Goal: Find specific page/section: Find specific page/section

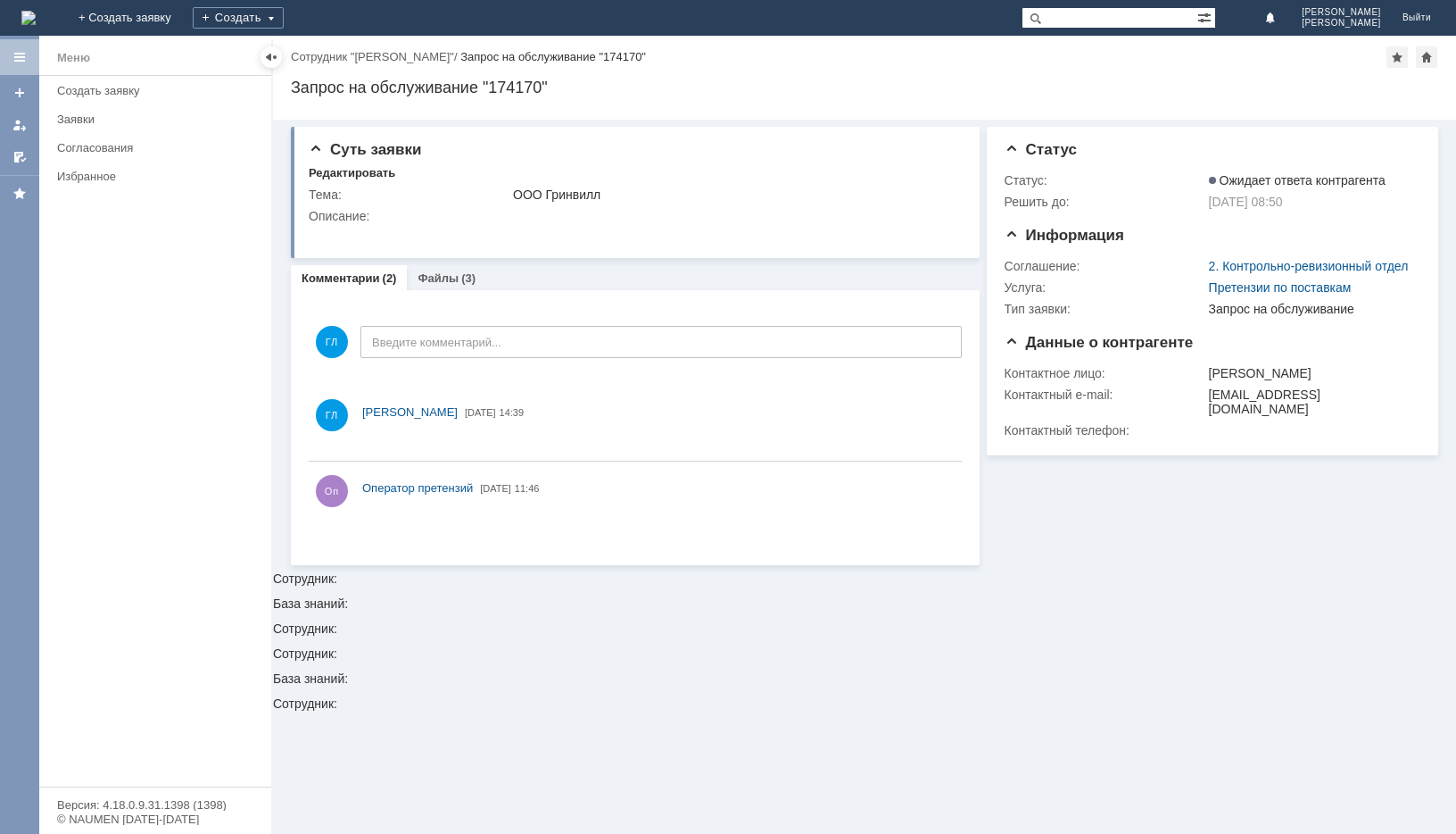
click at [69, 114] on div "Заявки" at bounding box center [159, 119] width 204 height 13
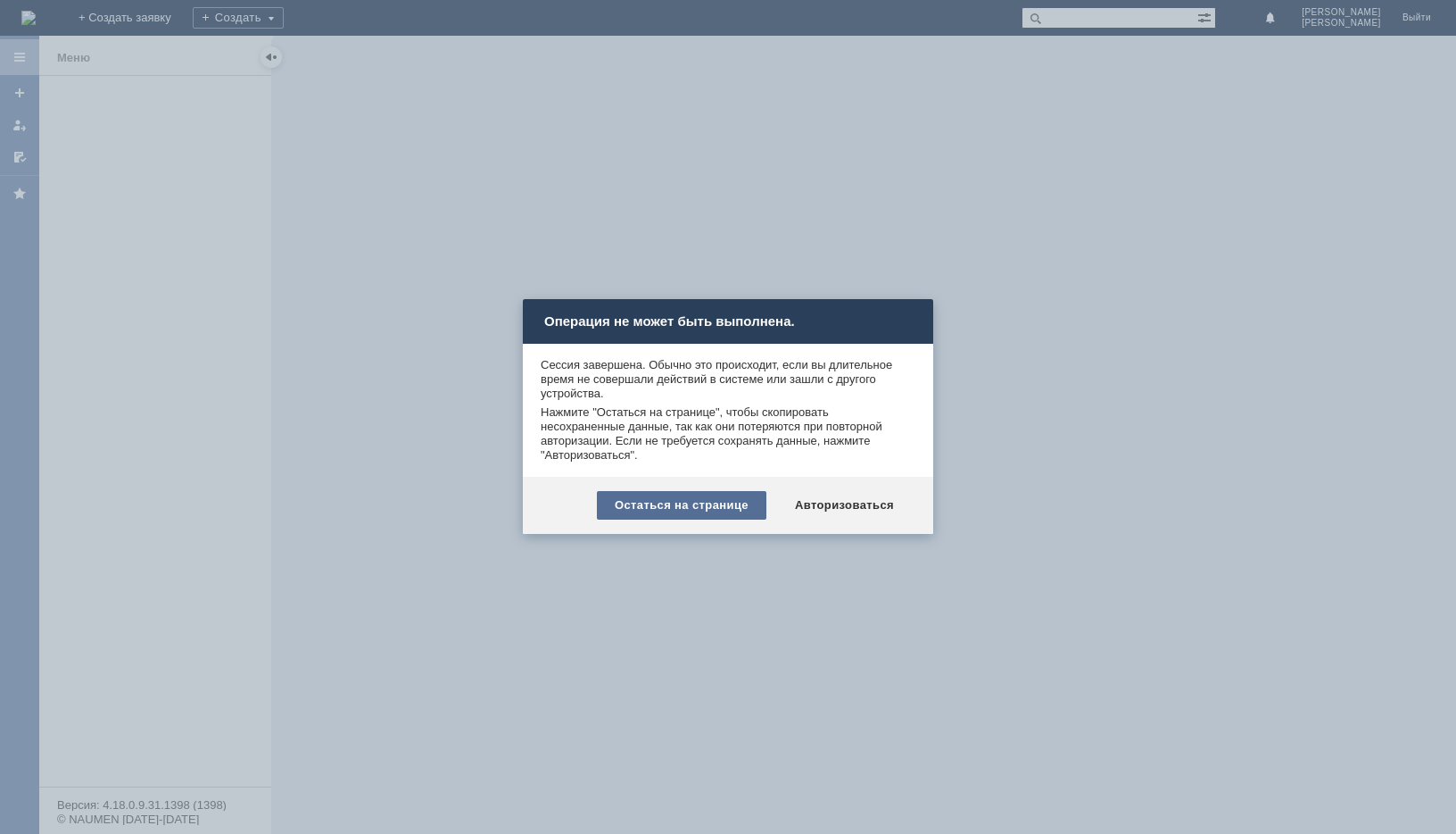
click at [666, 507] on div "Остаться на странице" at bounding box center [681, 506] width 169 height 29
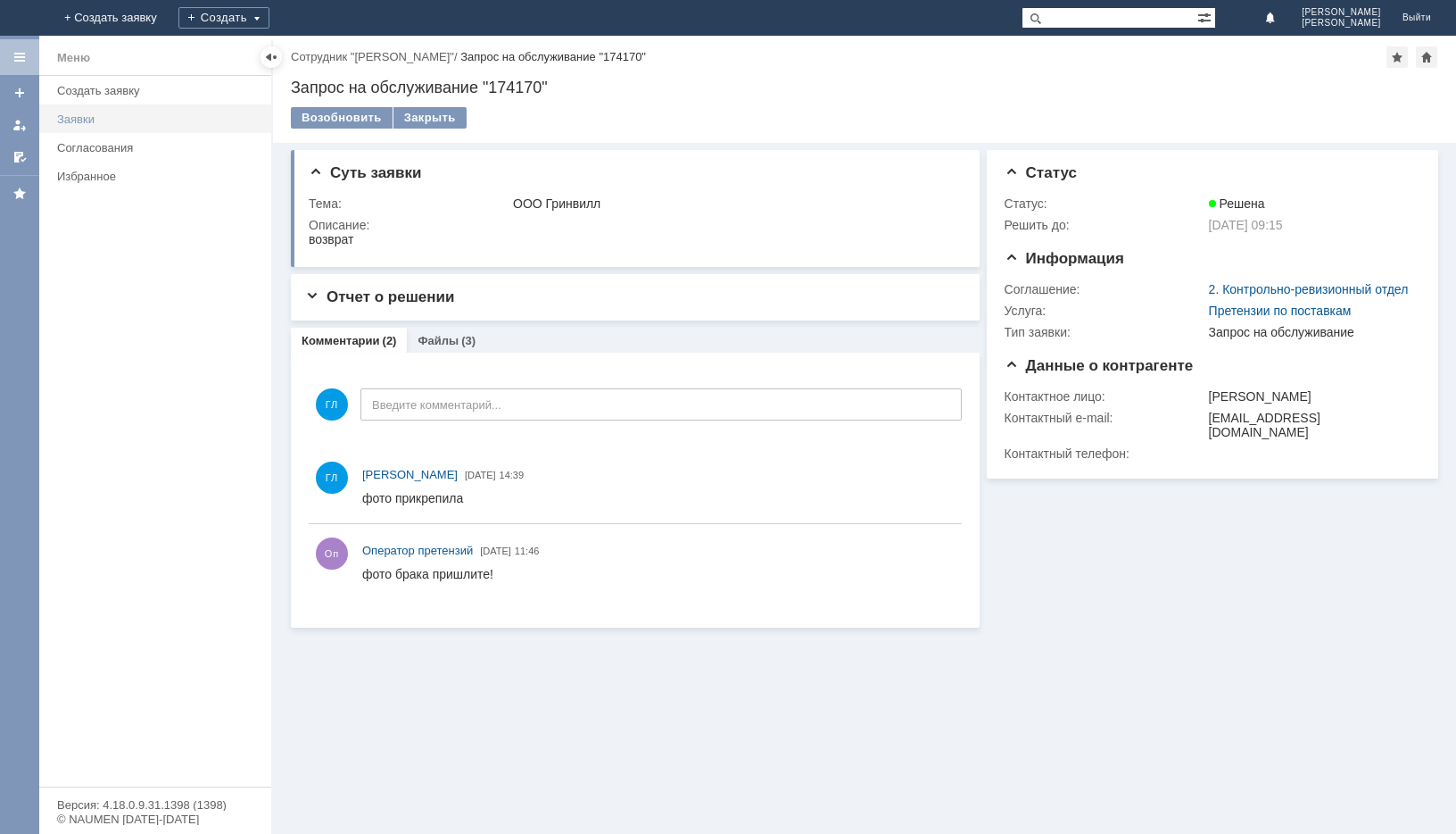
click at [74, 109] on link "Заявки" at bounding box center [159, 119] width 218 height 28
